Goal: Communication & Community: Participate in discussion

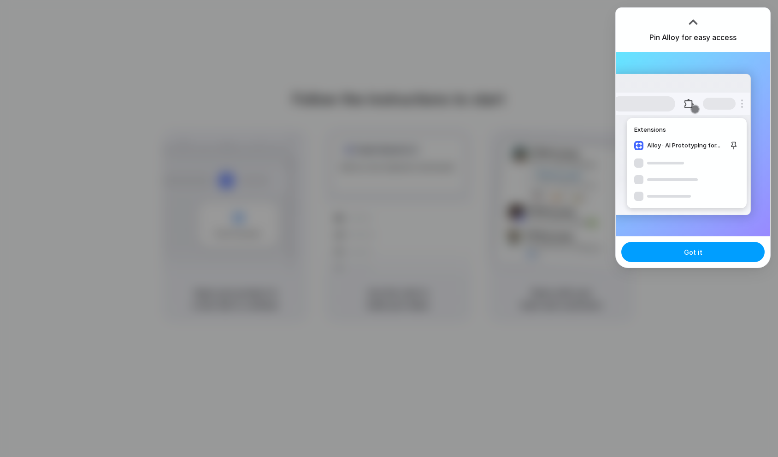
click at [701, 254] on button "Got it" at bounding box center [692, 252] width 143 height 20
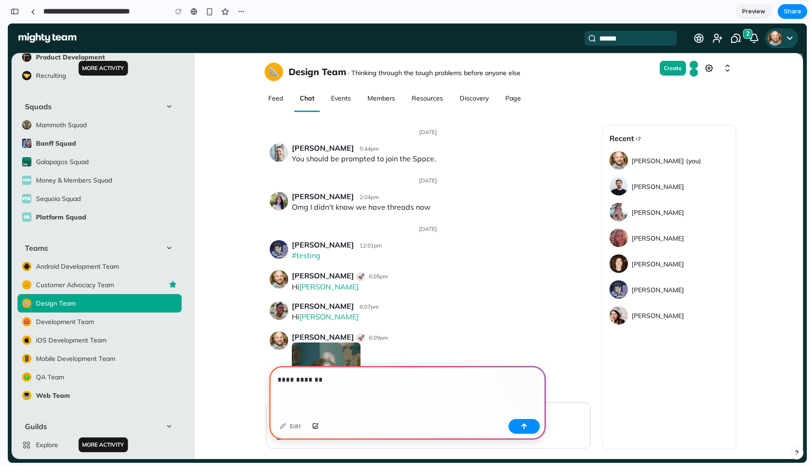
scroll to position [724, 0]
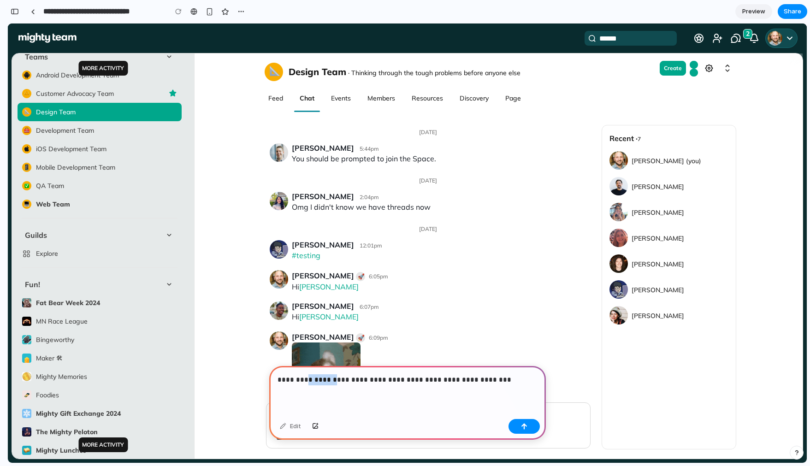
drag, startPoint x: 333, startPoint y: 378, endPoint x: 306, endPoint y: 381, distance: 26.8
click at [306, 381] on p "**********" at bounding box center [407, 379] width 260 height 11
click at [477, 377] on p "**********" at bounding box center [407, 379] width 260 height 11
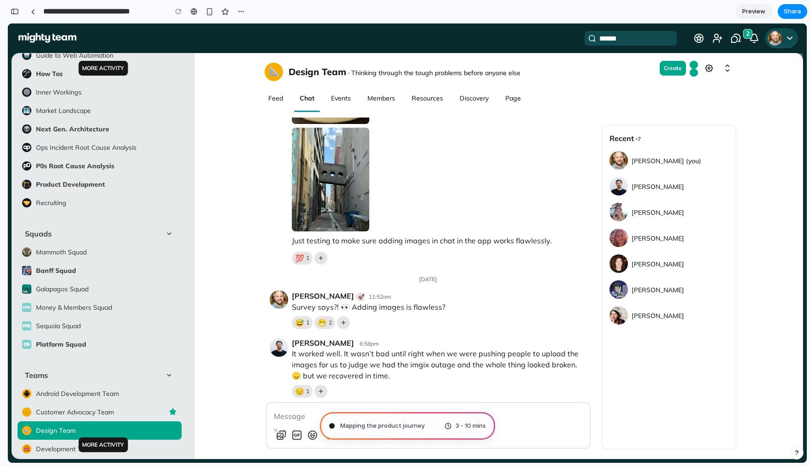
scroll to position [0, 0]
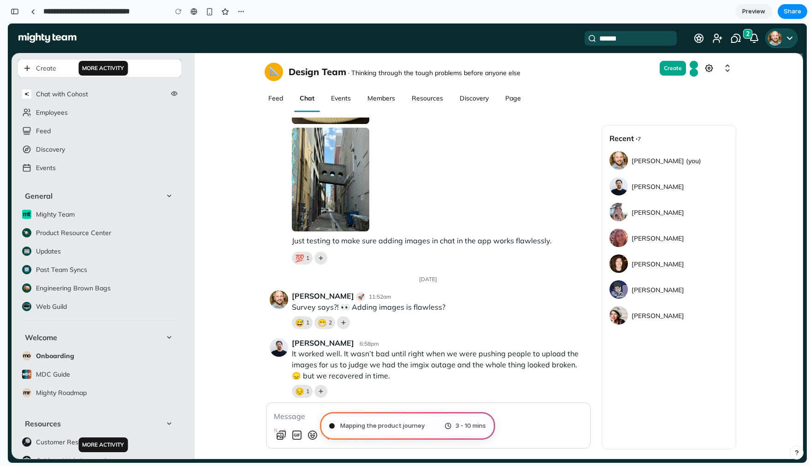
click at [195, 305] on div "[DATE] [PERSON_NAME] 5:44pm You should be prompted to join the Space. 🎉 👋 ❤️ [D…" at bounding box center [498, 291] width 608 height 346
drag, startPoint x: 194, startPoint y: 306, endPoint x: 171, endPoint y: 308, distance: 22.8
click at [171, 308] on div "More Activity Create Chat with Cohost Employees Online Now Feed Discovery Event…" at bounding box center [103, 256] width 183 height 406
click at [192, 305] on div "Create Chat with Cohost Employees Online Now Feed Discovery Events General Migh…" at bounding box center [103, 256] width 182 height 406
click at [194, 303] on div "[DATE] [PERSON_NAME] 5:44pm You should be prompted to join the Space. 🎉 👋 ❤️ [D…" at bounding box center [498, 291] width 608 height 346
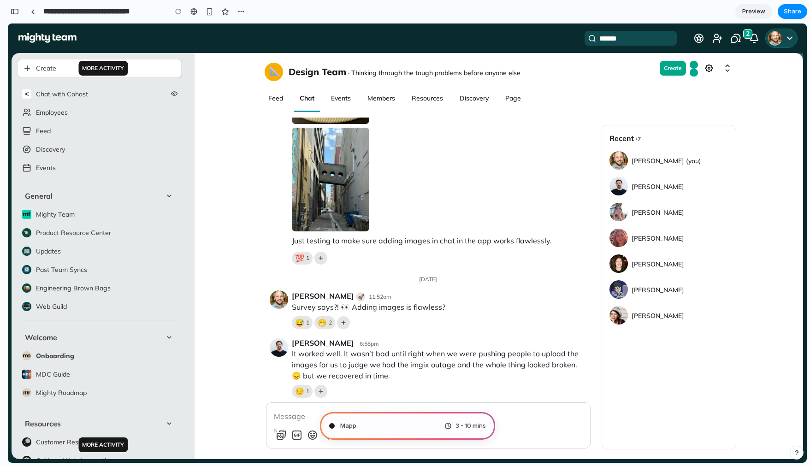
drag, startPoint x: 194, startPoint y: 304, endPoint x: 232, endPoint y: 299, distance: 38.6
click at [232, 299] on div "More Activity Create Chat with Cohost Employees Online Now Feed Discovery Event…" at bounding box center [407, 256] width 791 height 406
drag, startPoint x: 194, startPoint y: 300, endPoint x: 224, endPoint y: 299, distance: 29.5
click at [224, 299] on div "More Activity Create Chat with Cohost Employees Online Now Feed Discovery Event…" at bounding box center [407, 256] width 791 height 406
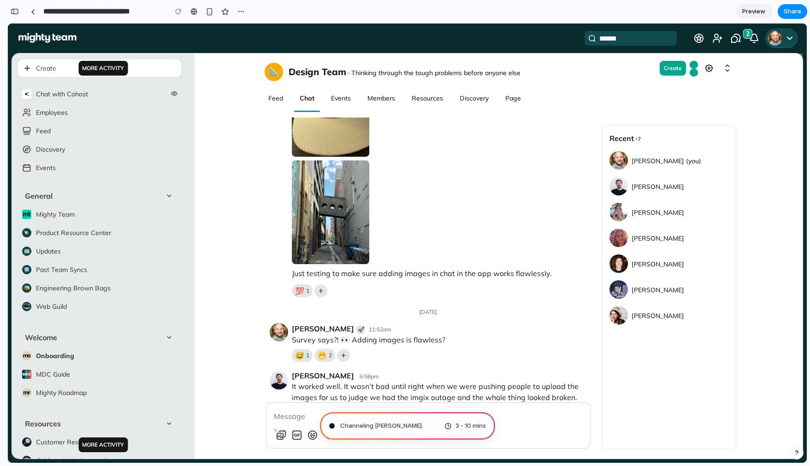
scroll to position [1355, 0]
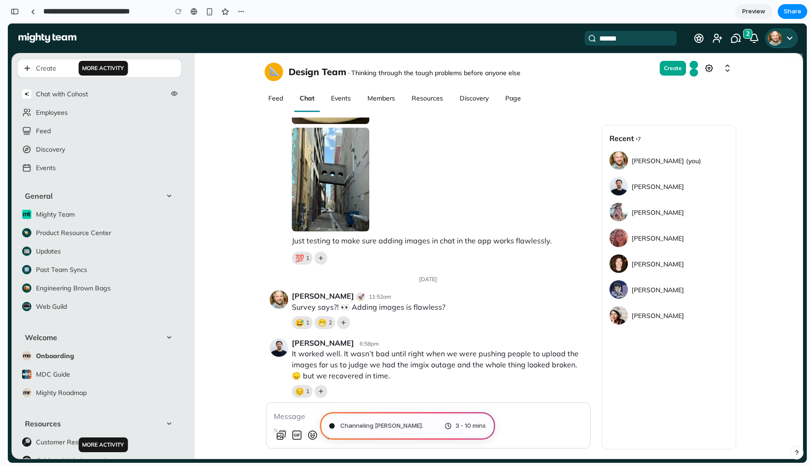
click at [115, 70] on button "More Activity" at bounding box center [102, 68] width 49 height 15
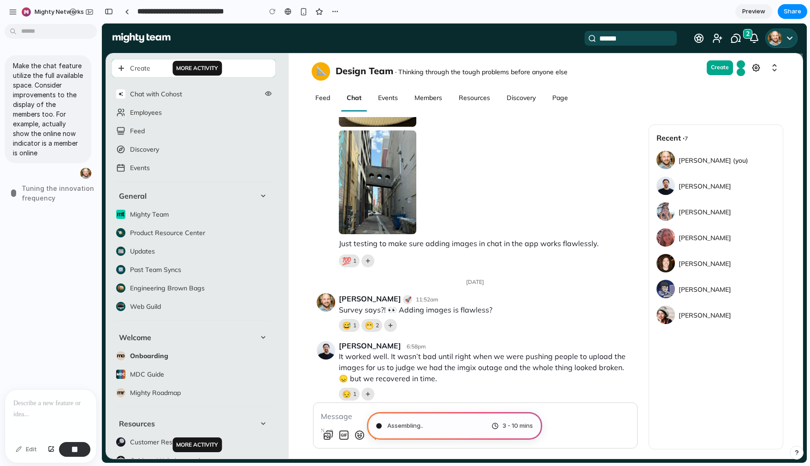
scroll to position [1354, 0]
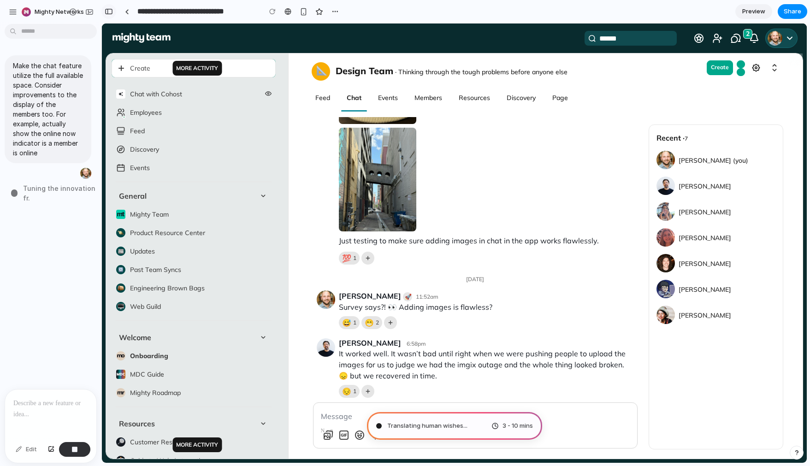
click at [109, 12] on div "button" at bounding box center [109, 11] width 8 height 6
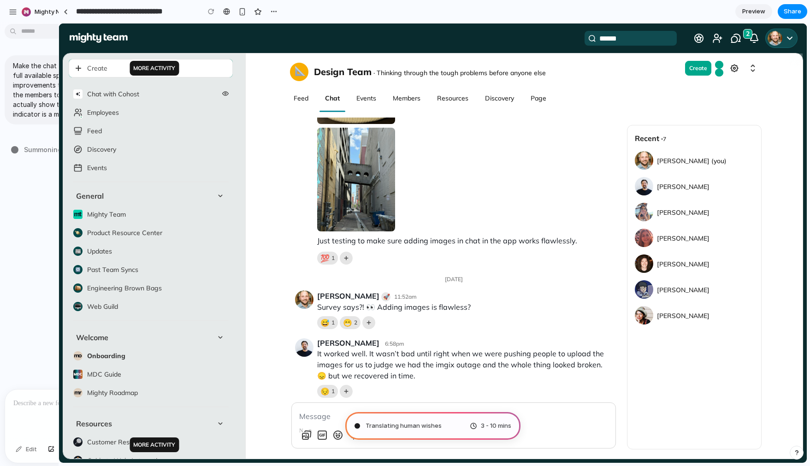
drag, startPoint x: 206, startPoint y: 20, endPoint x: 33, endPoint y: 6, distance: 174.3
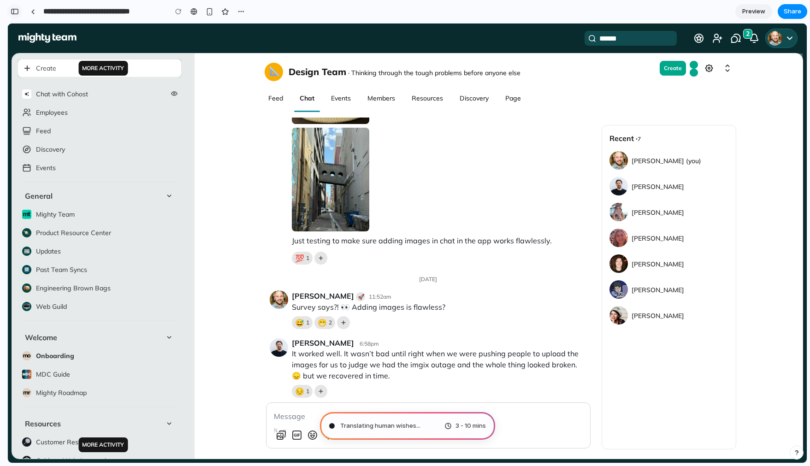
click at [14, 11] on div "button" at bounding box center [15, 11] width 8 height 6
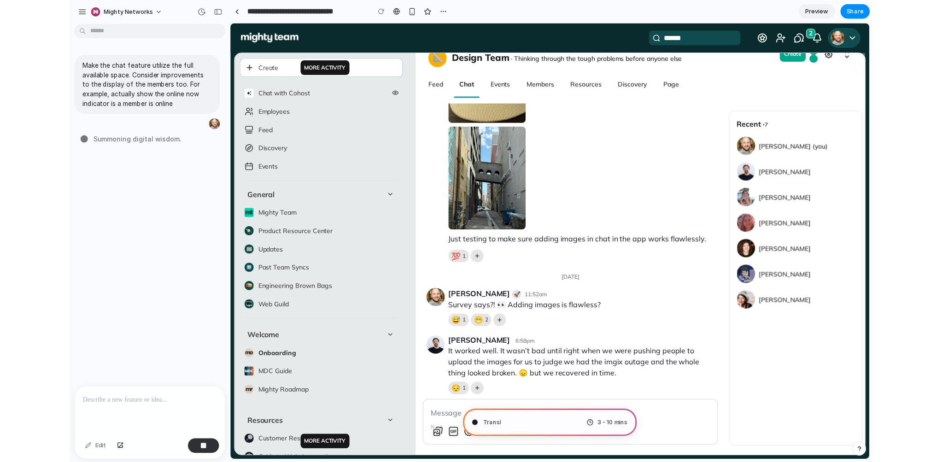
scroll to position [1341, 0]
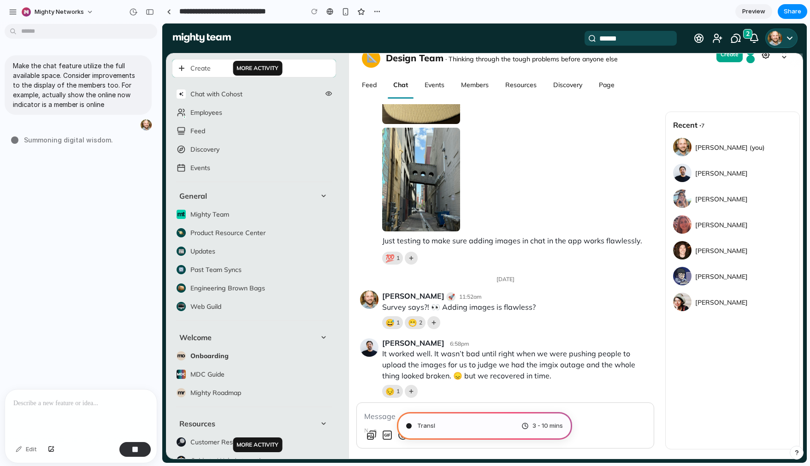
drag, startPoint x: 206, startPoint y: 21, endPoint x: 162, endPoint y: 22, distance: 44.7
click at [349, 290] on div "[DATE] [PERSON_NAME] 5:44pm You should be prompted to join the Space. 🎉 👋 ❤️ [D…" at bounding box center [575, 283] width 453 height 359
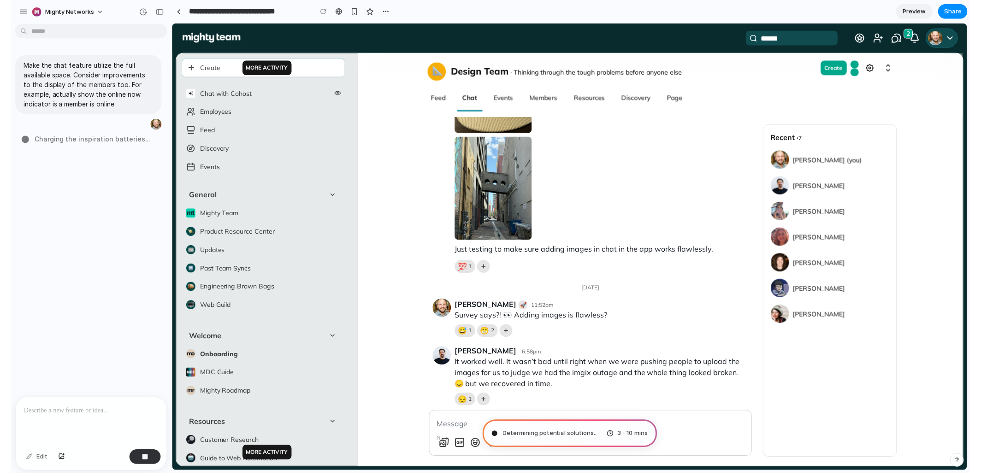
scroll to position [1345, 0]
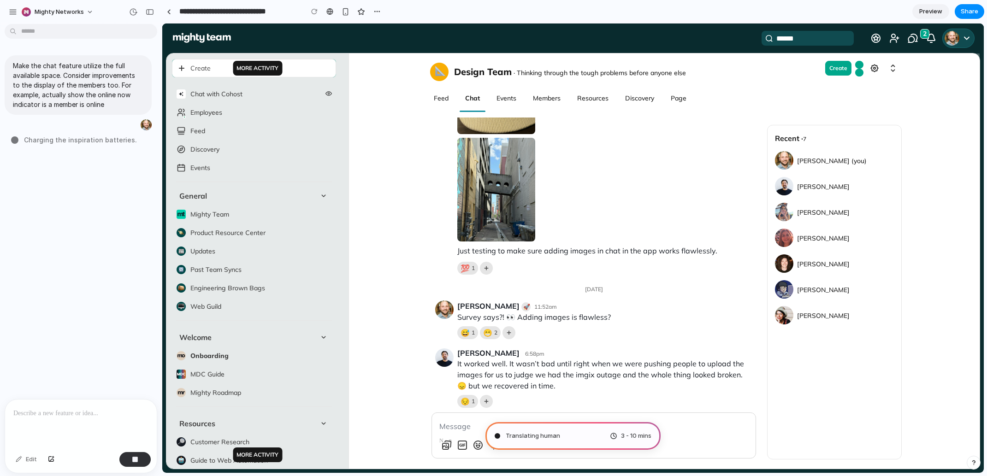
drag, startPoint x: 348, startPoint y: 337, endPoint x: 331, endPoint y: 337, distance: 17.1
click at [331, 337] on div "More Activity Create Chat with Cohost Employees Online Now Feed Discovery Event…" at bounding box center [257, 261] width 183 height 416
click at [366, 339] on div "[DATE] [PERSON_NAME] 5:44pm You should be prompted to join the Space. 🎉 👋 ❤️ [D…" at bounding box center [664, 296] width 630 height 356
click at [793, 137] on span "Recent · 7" at bounding box center [790, 138] width 31 height 9
click at [809, 159] on div "[PERSON_NAME] (you)" at bounding box center [834, 160] width 119 height 18
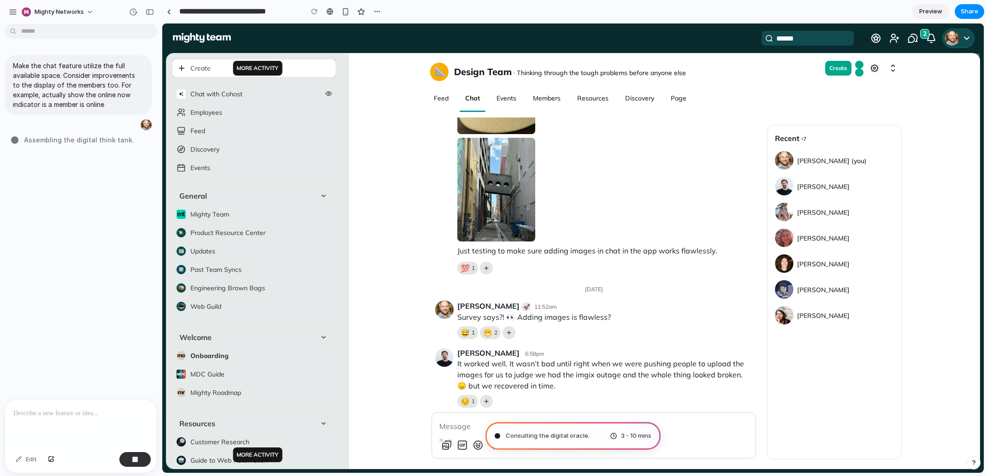
click at [809, 159] on div "[PERSON_NAME] (you)" at bounding box center [834, 160] width 119 height 18
